Goal: Find specific page/section: Find specific page/section

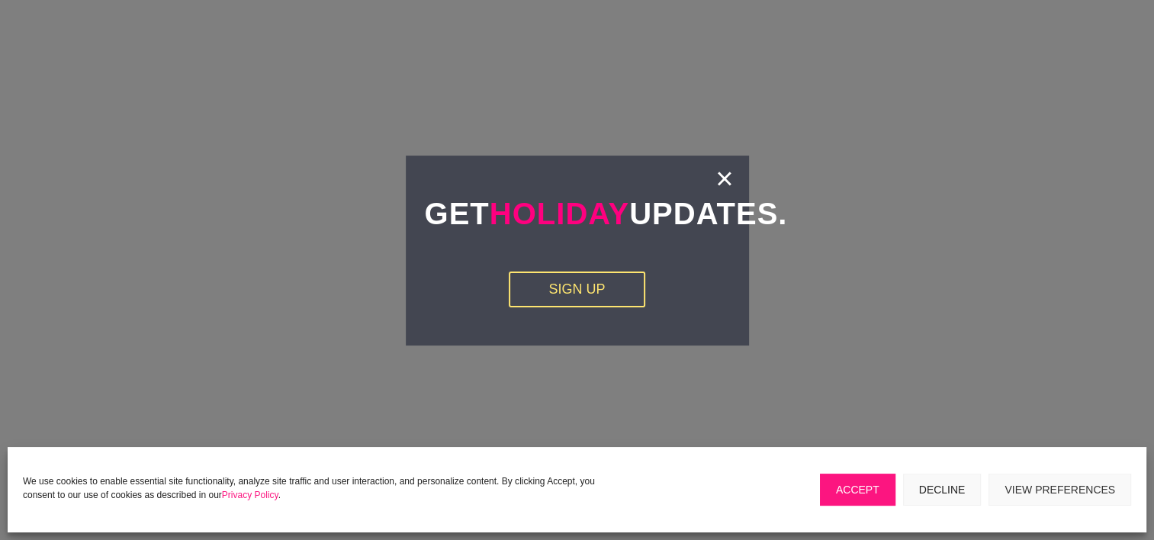
scroll to position [2516, 0]
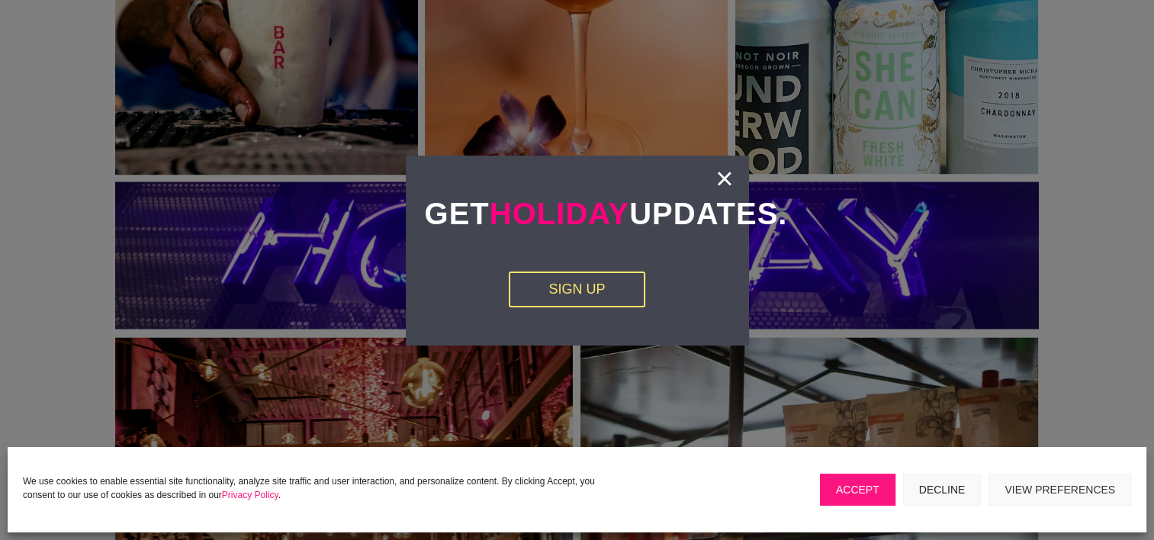
click at [720, 171] on link "×" at bounding box center [724, 178] width 18 height 15
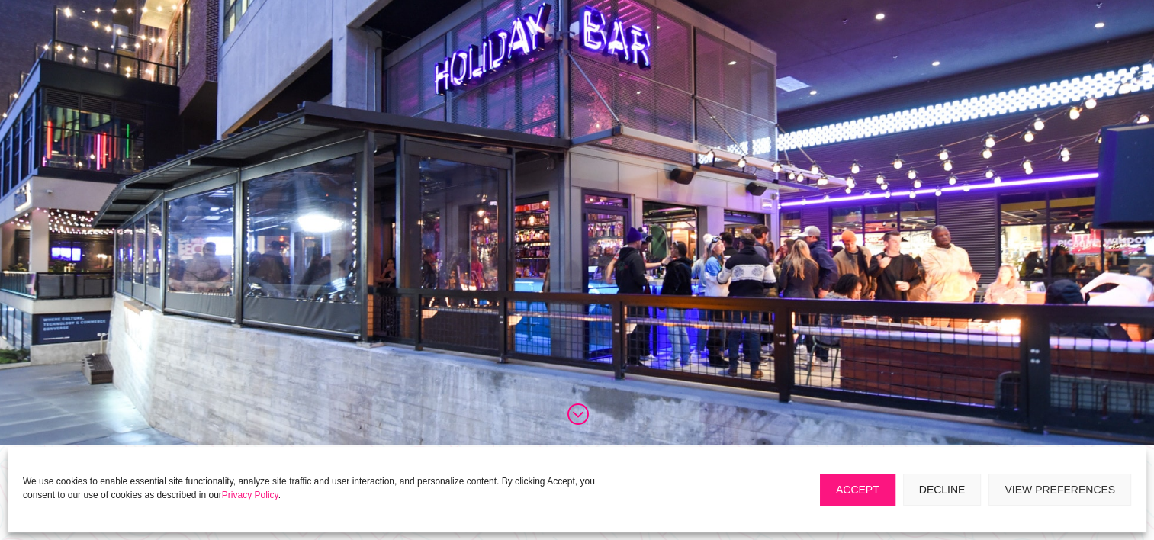
scroll to position [0, 0]
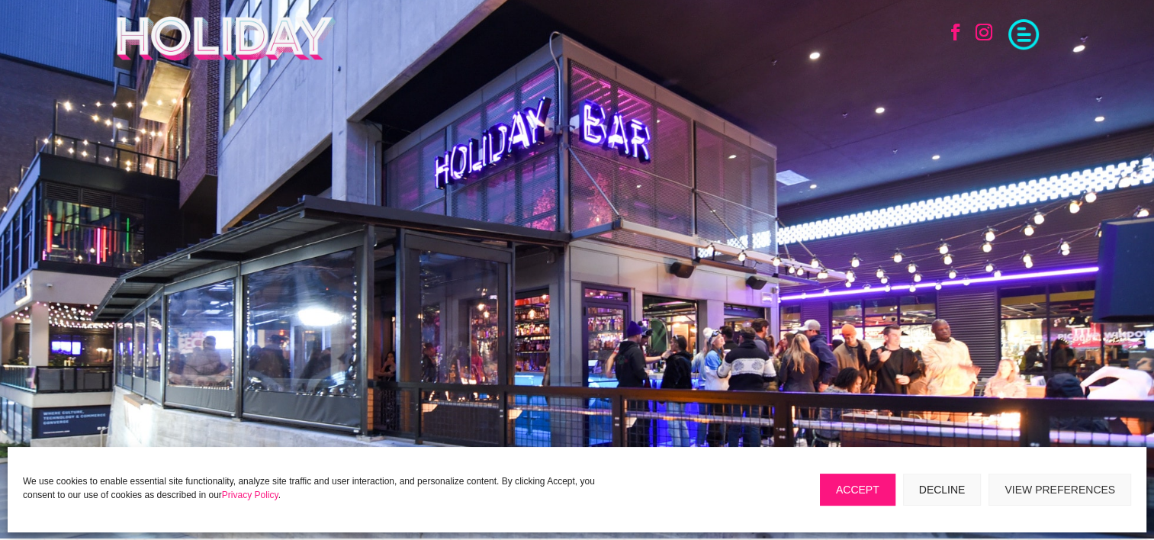
click at [1030, 30] on span at bounding box center [1023, 33] width 30 height 30
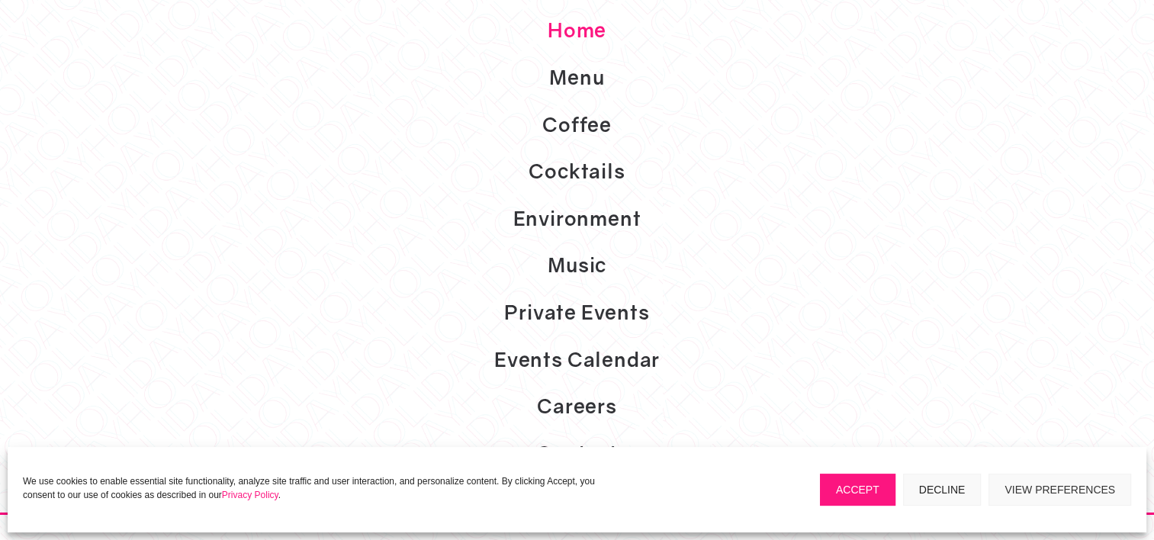
scroll to position [381, 0]
click at [619, 357] on link "Events Calendar" at bounding box center [577, 359] width 1154 height 47
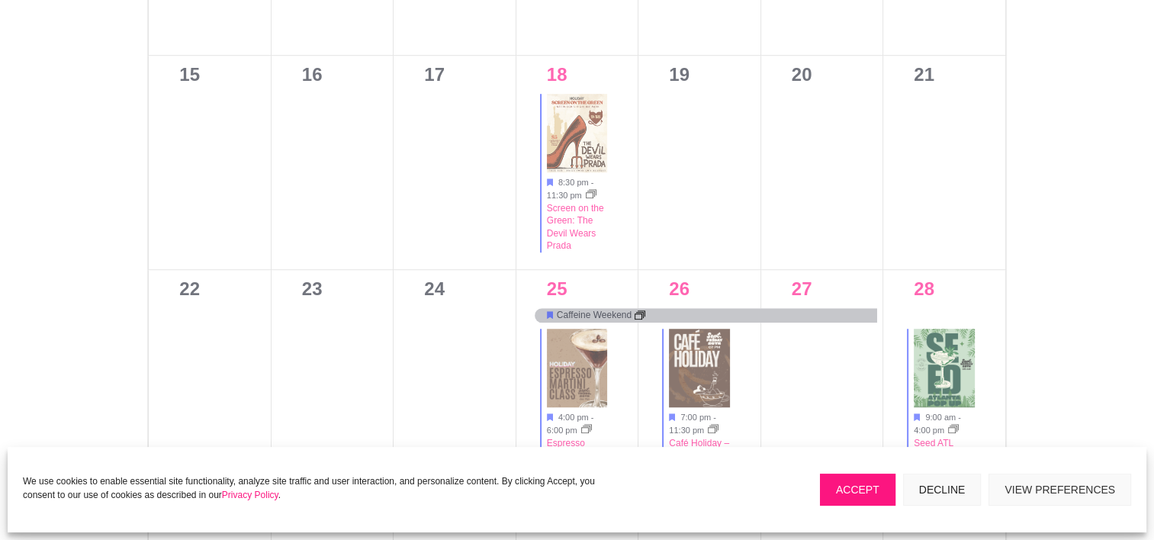
scroll to position [534, 0]
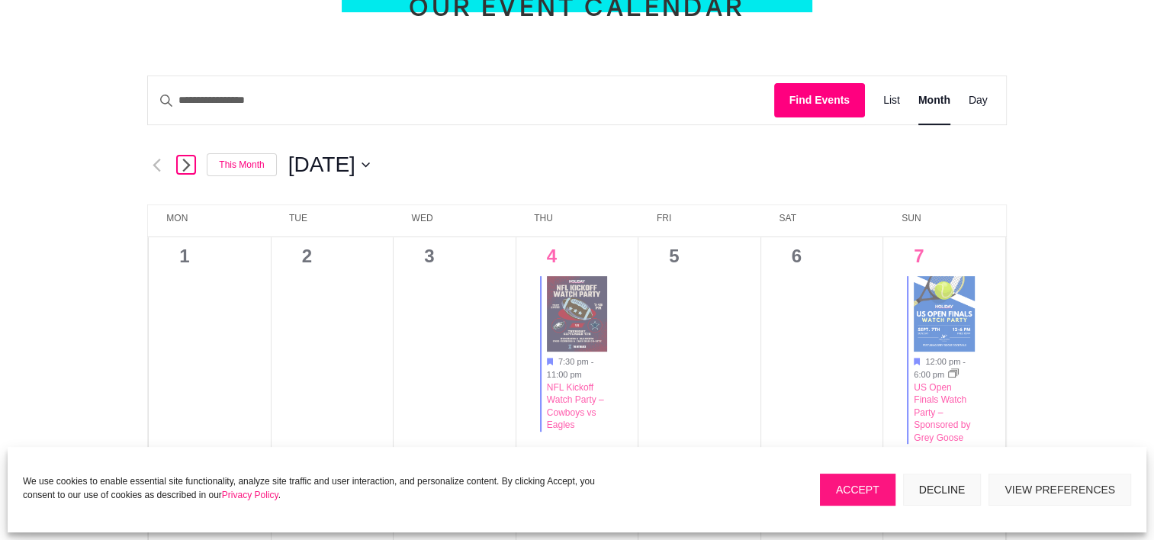
click at [190, 159] on icon "Next month" at bounding box center [186, 165] width 8 height 14
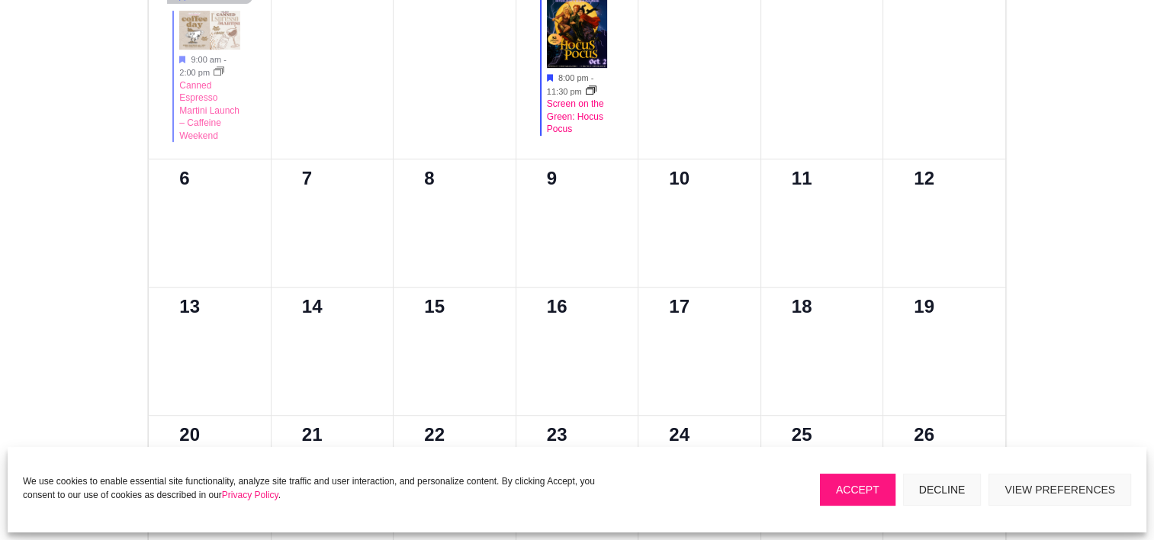
scroll to position [839, 0]
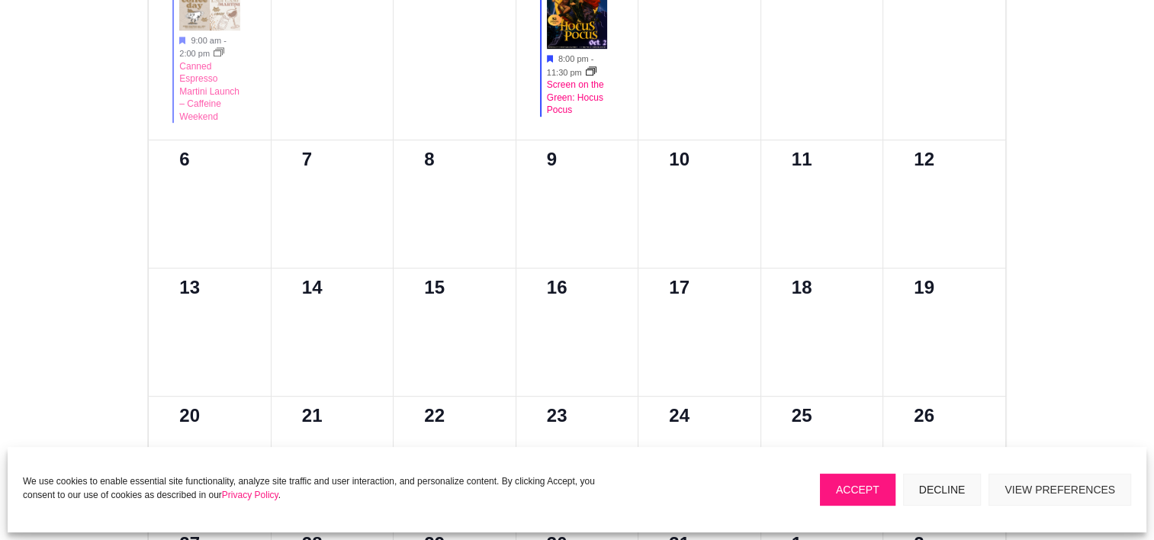
click at [599, 124] on article "Featured 8:00 pm - 11:30 pm Screen on the Green: Hocus Pocus Featured [DATE] 8:…" at bounding box center [577, 50] width 85 height 158
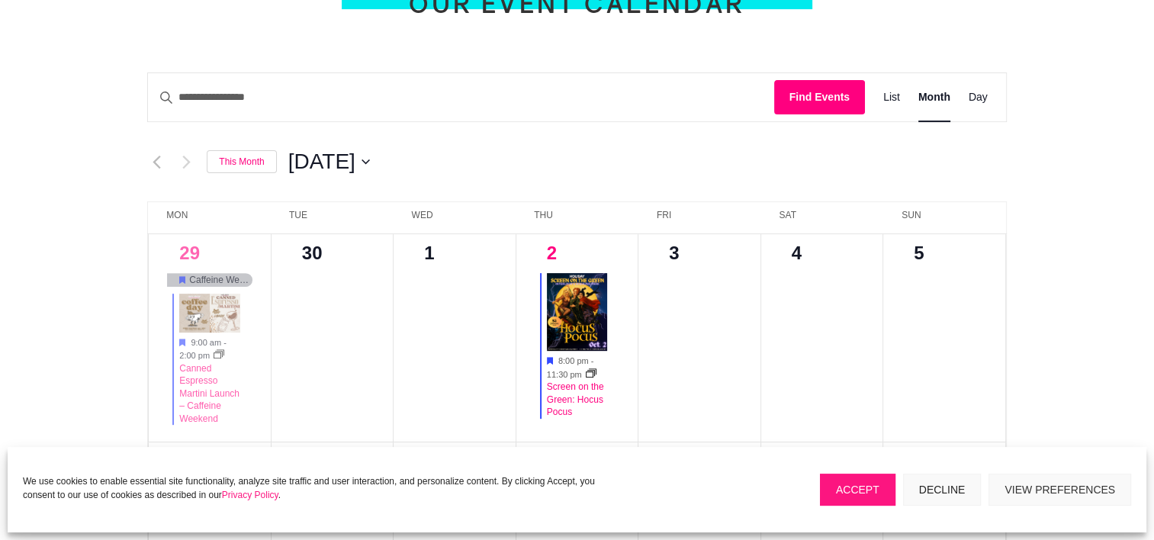
scroll to position [534, 0]
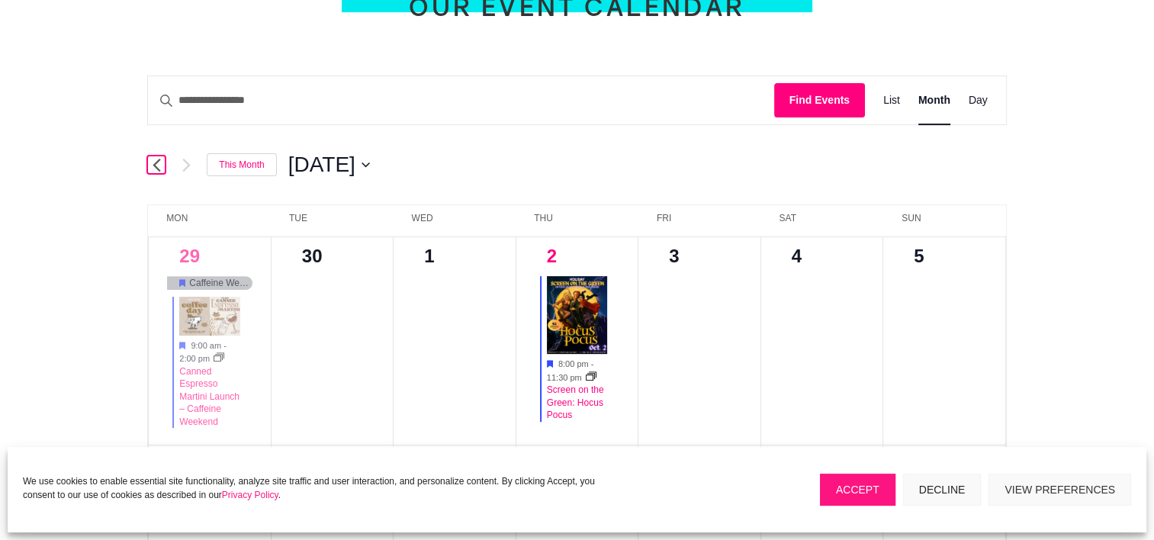
click at [156, 165] on icon "Previous month" at bounding box center [156, 164] width 8 height 13
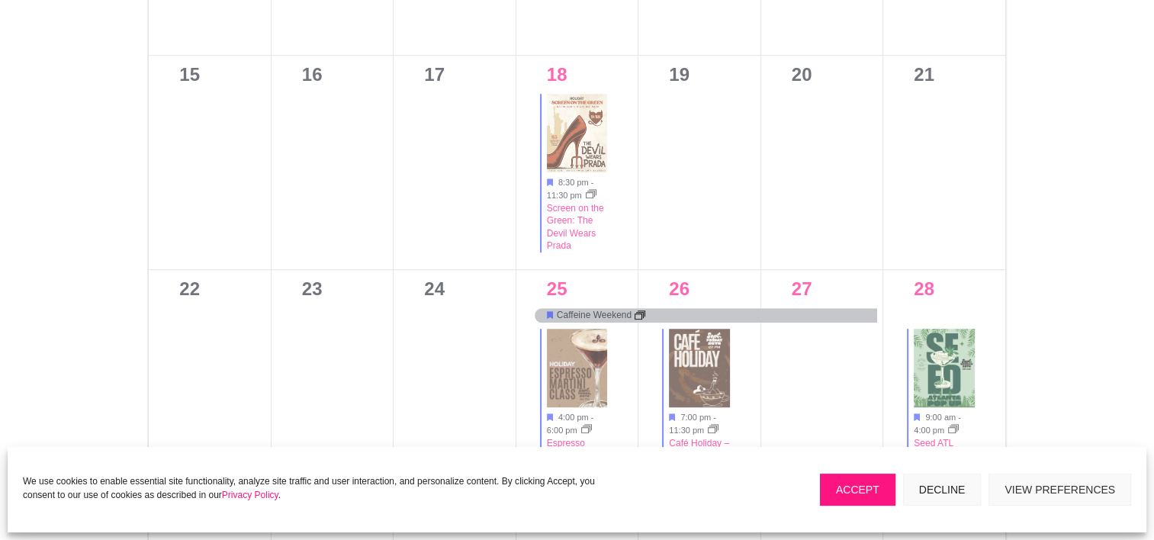
scroll to position [939, 0]
